Goal: Information Seeking & Learning: Learn about a topic

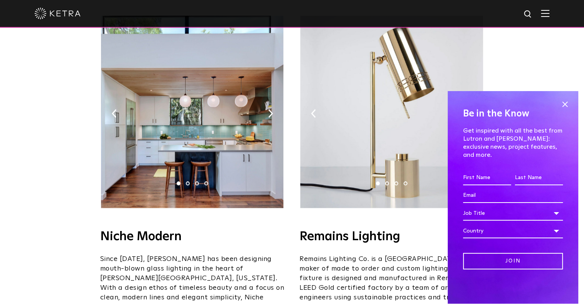
scroll to position [883, 0]
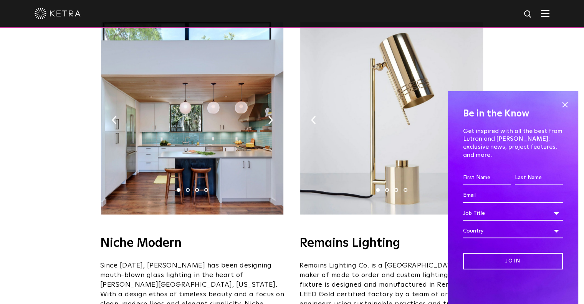
click at [162, 93] on img at bounding box center [192, 118] width 182 height 192
click at [212, 137] on img at bounding box center [192, 118] width 182 height 192
click at [271, 116] on img at bounding box center [270, 120] width 5 height 8
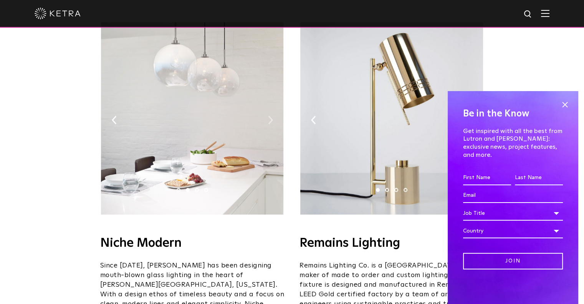
click at [271, 116] on img at bounding box center [270, 120] width 5 height 8
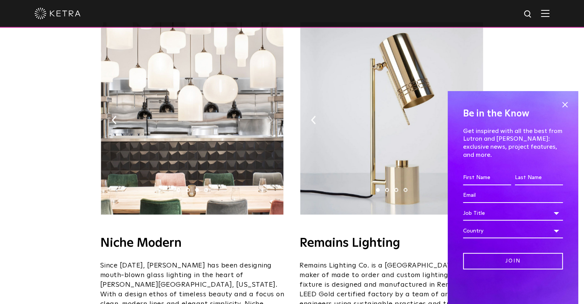
click at [271, 116] on img at bounding box center [270, 120] width 5 height 8
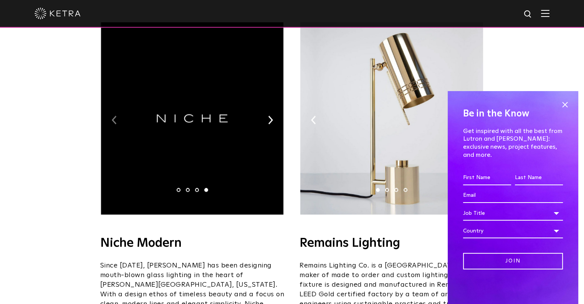
click at [115, 116] on img at bounding box center [114, 120] width 5 height 8
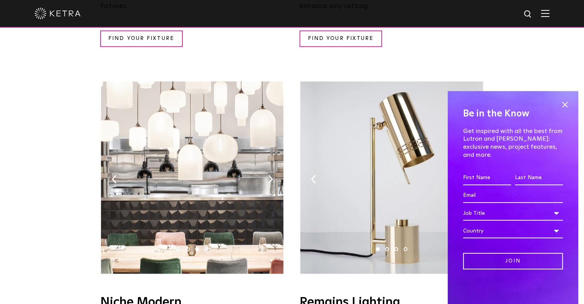
scroll to position [806, 0]
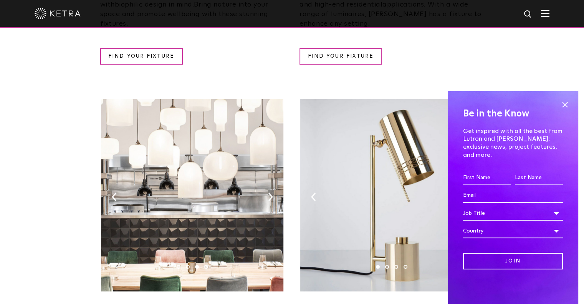
click at [267, 172] on img at bounding box center [192, 195] width 182 height 192
click at [270, 192] on img at bounding box center [270, 196] width 5 height 8
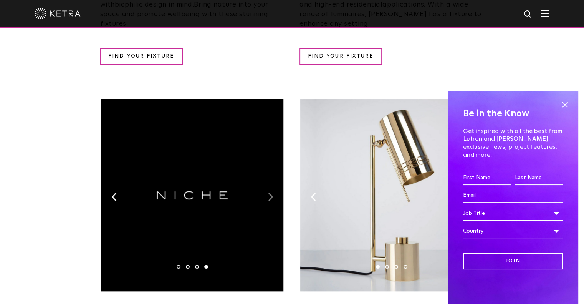
click at [270, 192] on img at bounding box center [270, 196] width 5 height 8
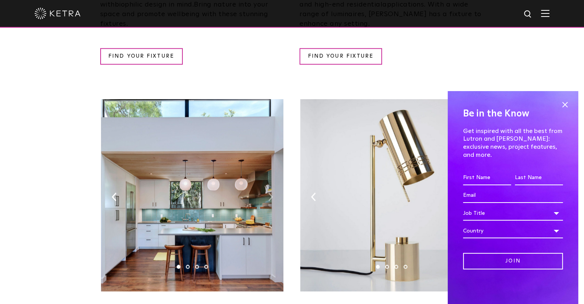
click at [270, 192] on img at bounding box center [270, 196] width 5 height 8
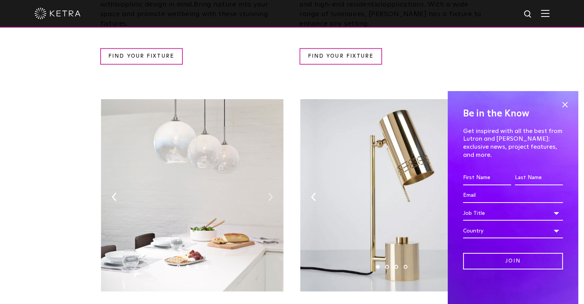
click at [270, 192] on img at bounding box center [270, 196] width 5 height 8
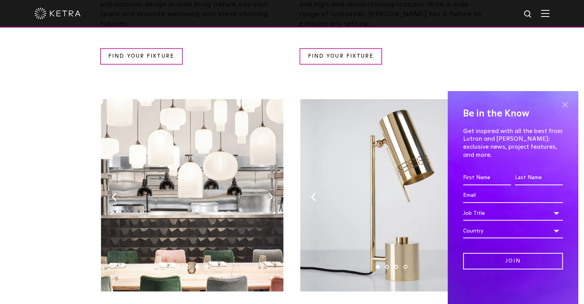
click at [560, 110] on span at bounding box center [565, 105] width 12 height 12
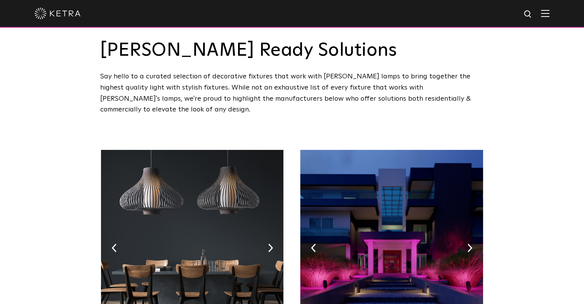
scroll to position [0, 0]
